Goal: Task Accomplishment & Management: Complete application form

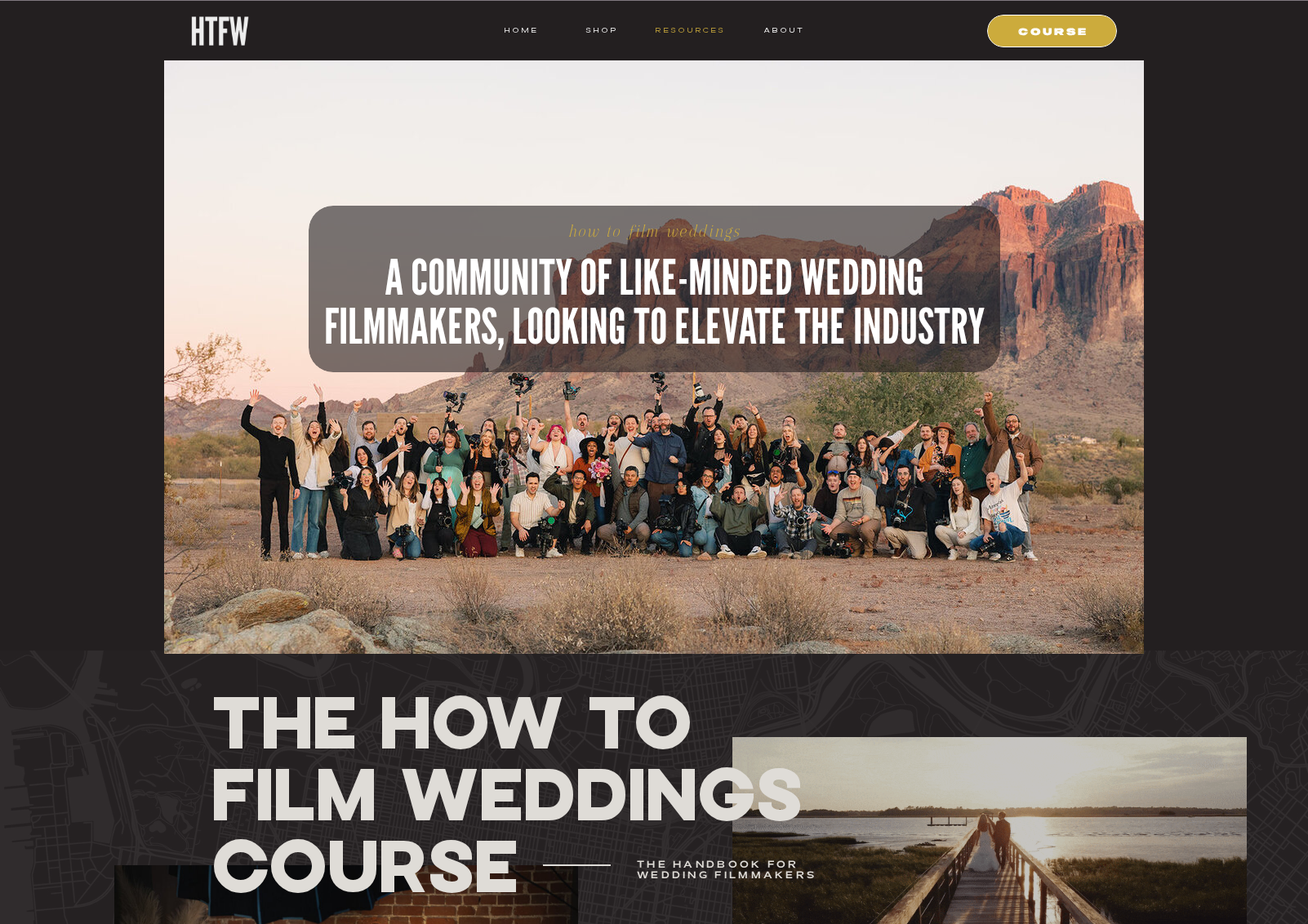
click at [686, 32] on nav "resources" at bounding box center [687, 30] width 76 height 15
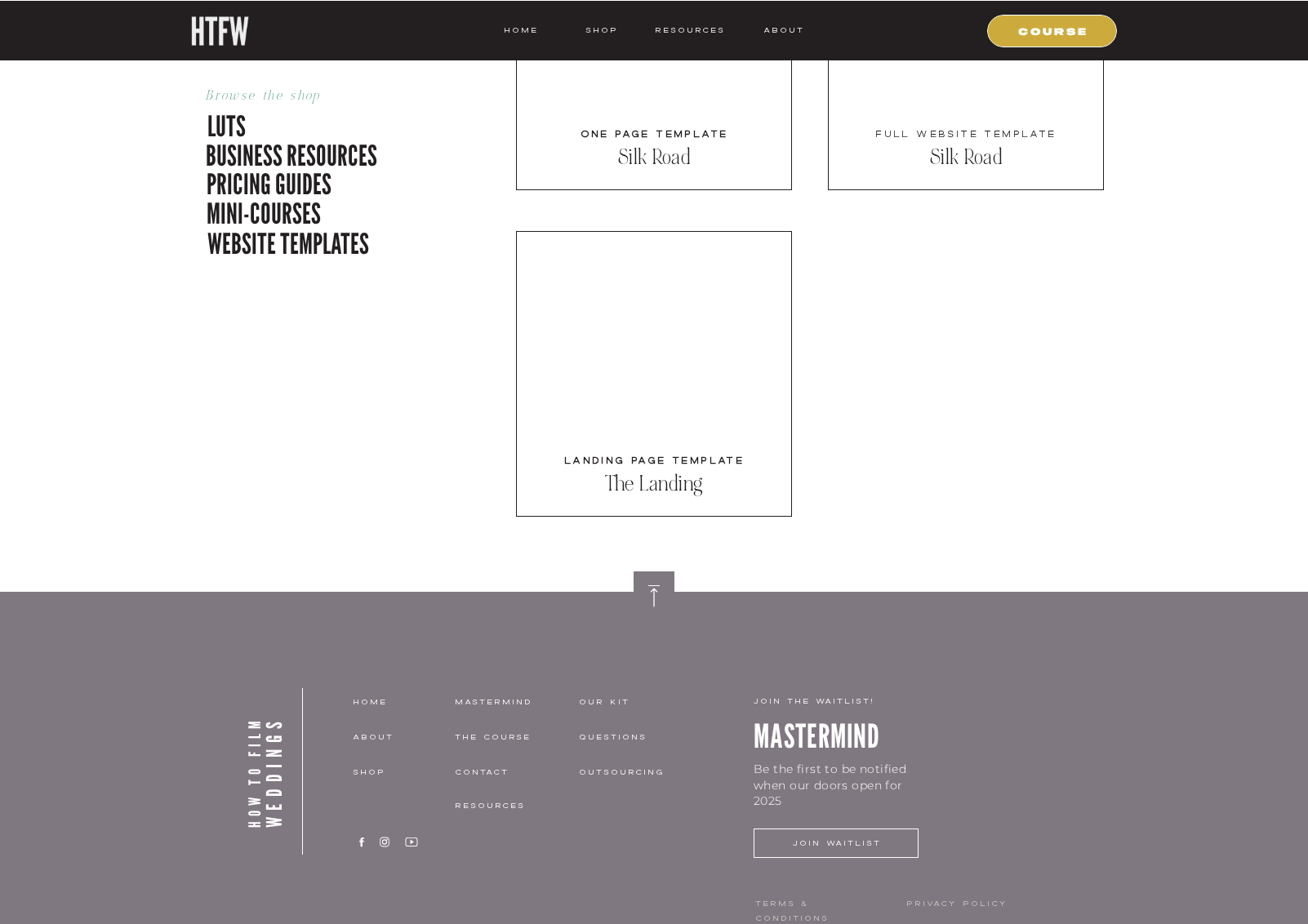
scroll to position [5105, 0]
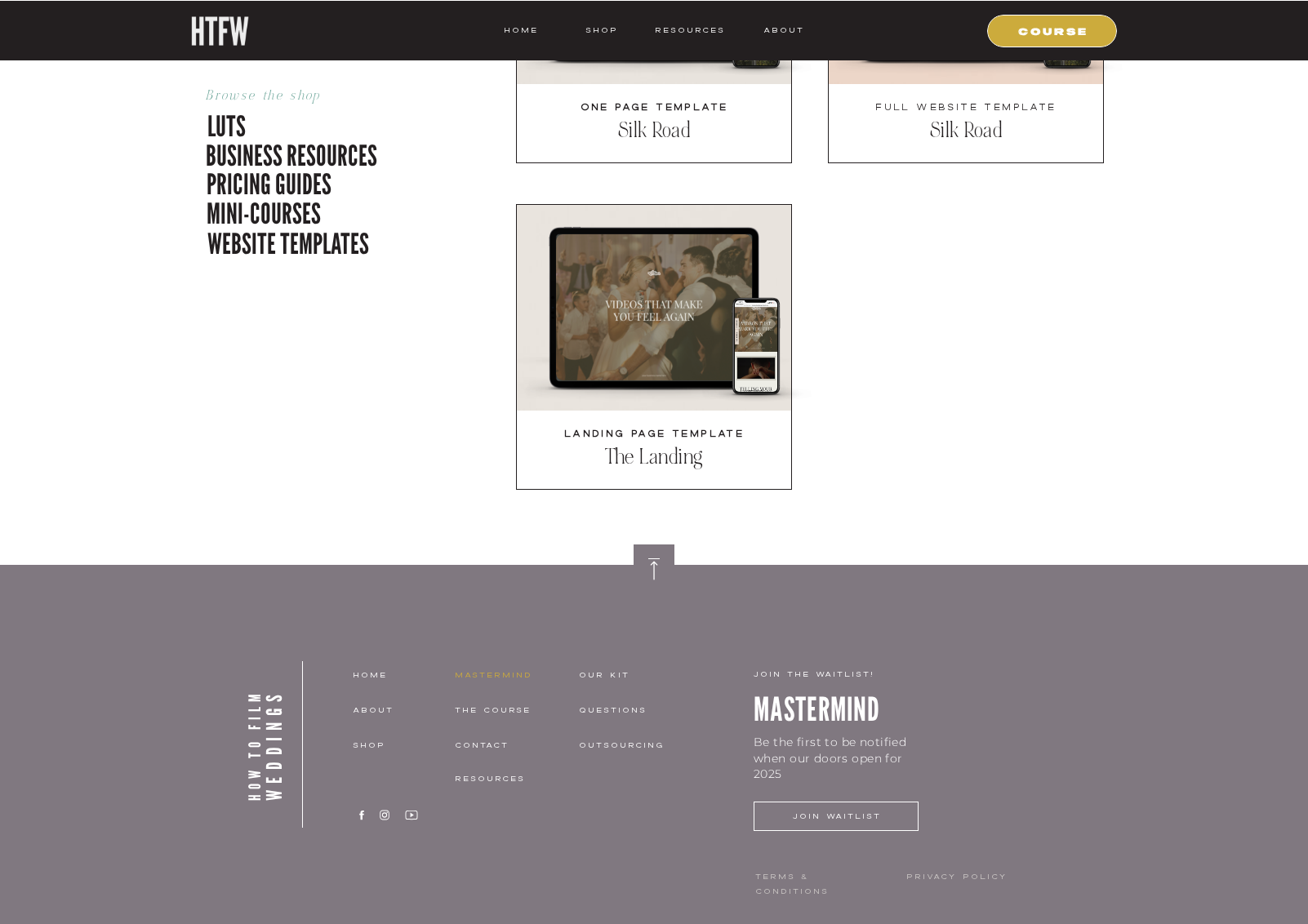
click at [503, 668] on nav "MASTERMIND" at bounding box center [512, 676] width 116 height 15
click at [484, 669] on nav "MASTERMIND" at bounding box center [512, 676] width 116 height 15
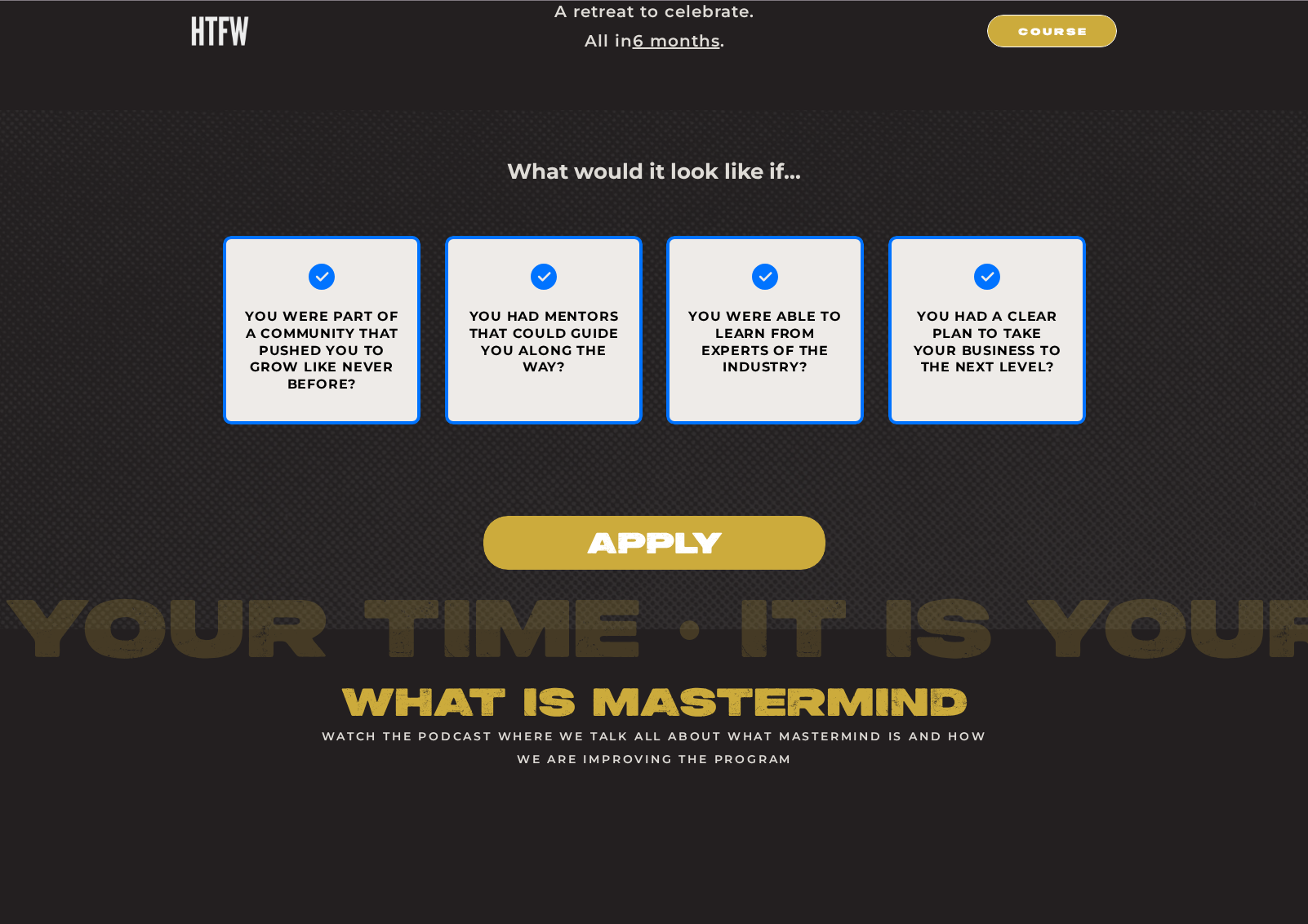
scroll to position [1598, 0]
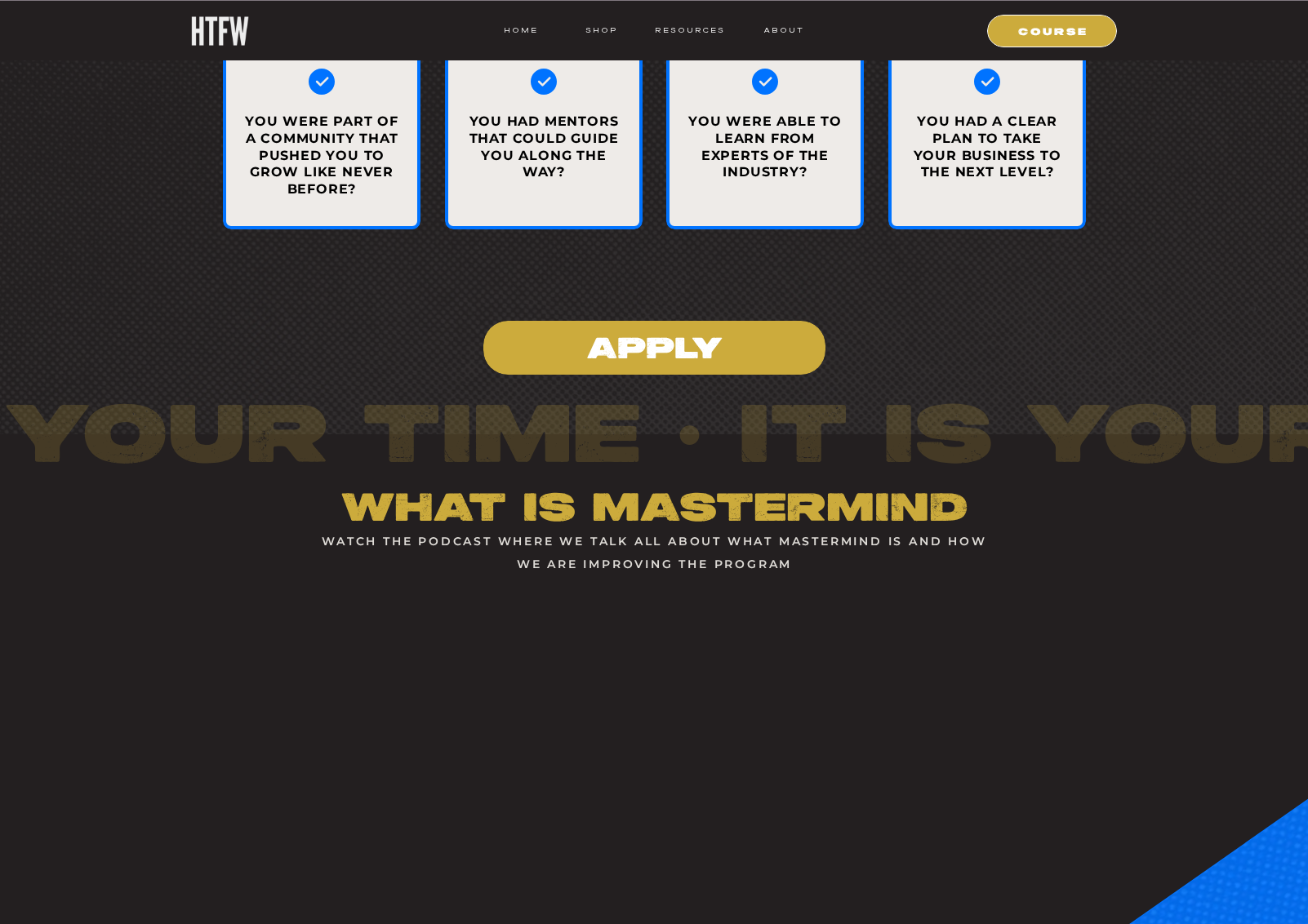
click at [650, 337] on h1 "APPLY" at bounding box center [655, 343] width 354 height 34
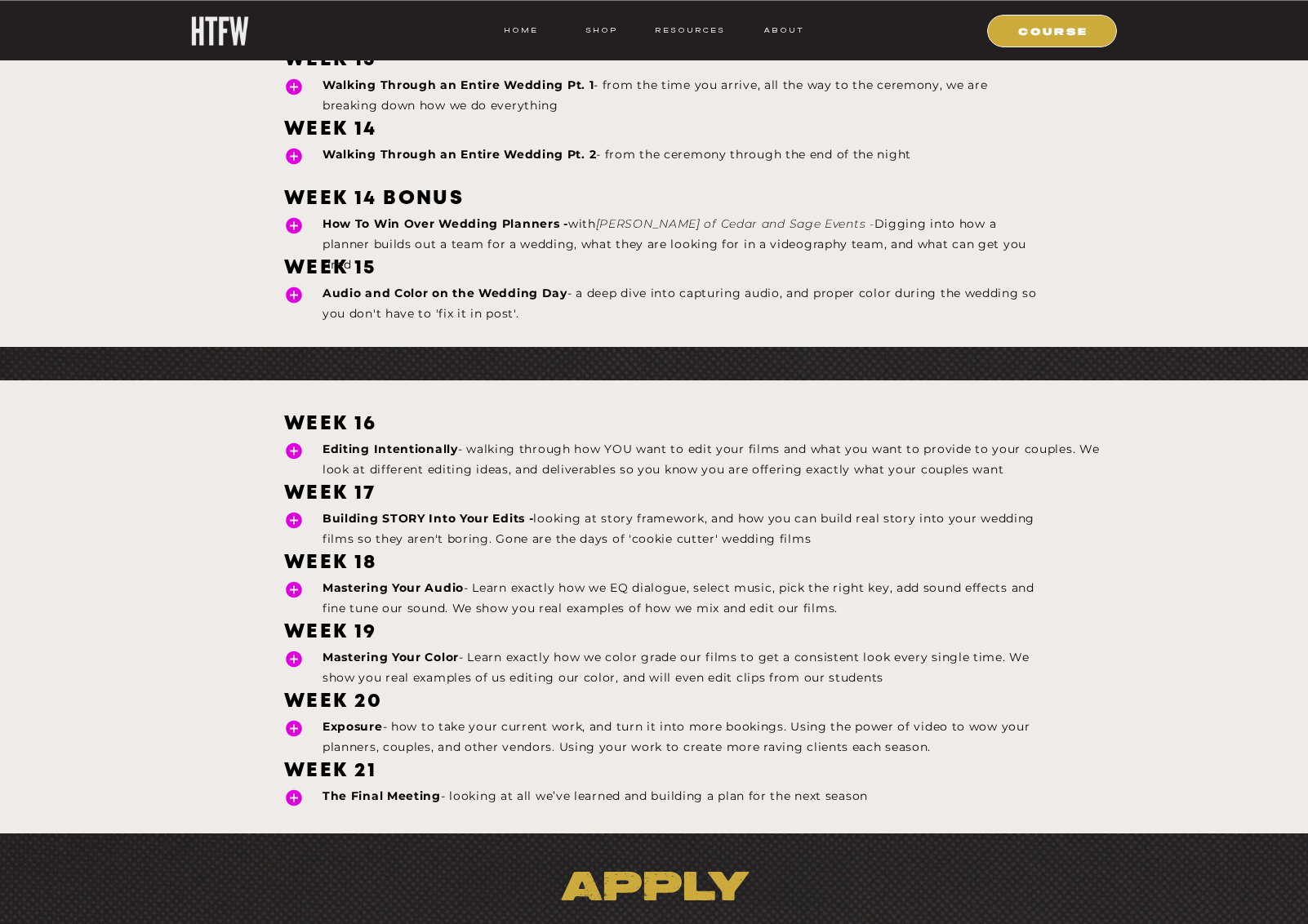
scroll to position [24717, 0]
